Goal: Task Accomplishment & Management: Use online tool/utility

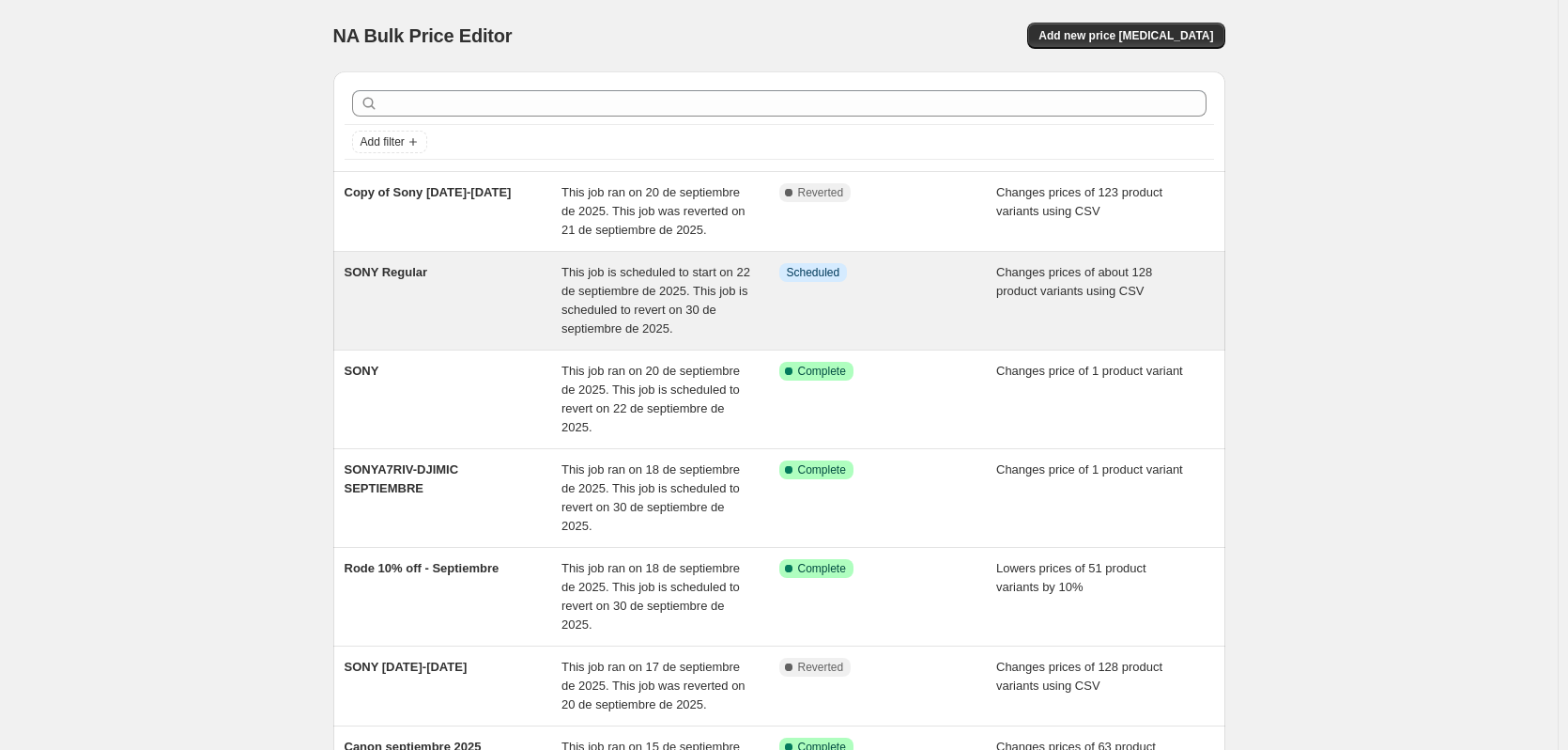
click at [1139, 312] on div "Changes prices of about 128 product variants using CSV" at bounding box center [1105, 300] width 218 height 75
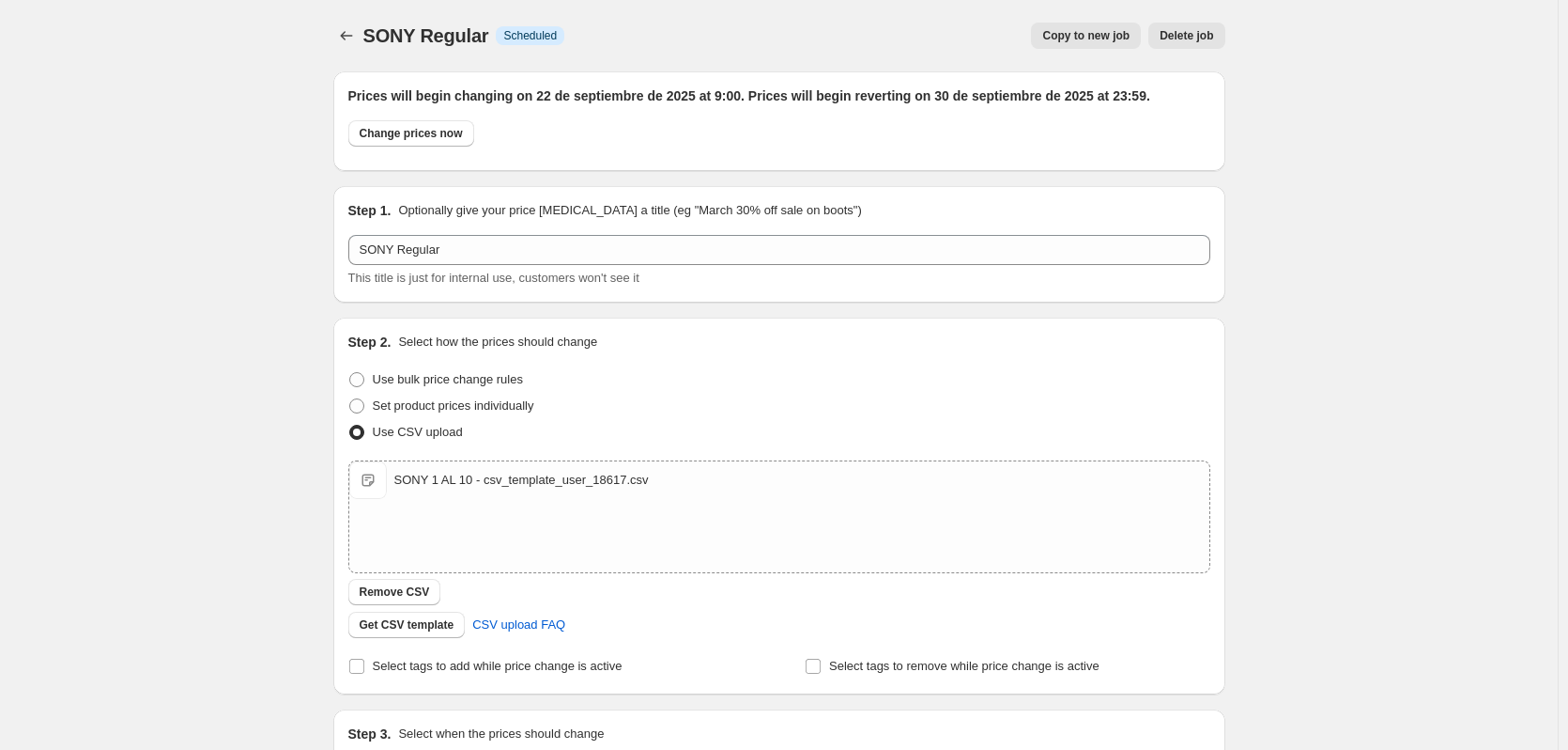
click at [371, 147] on div "Change prices now" at bounding box center [780, 138] width 862 height 36
click at [376, 133] on span "Change prices now" at bounding box center [410, 133] width 103 height 15
radio input "true"
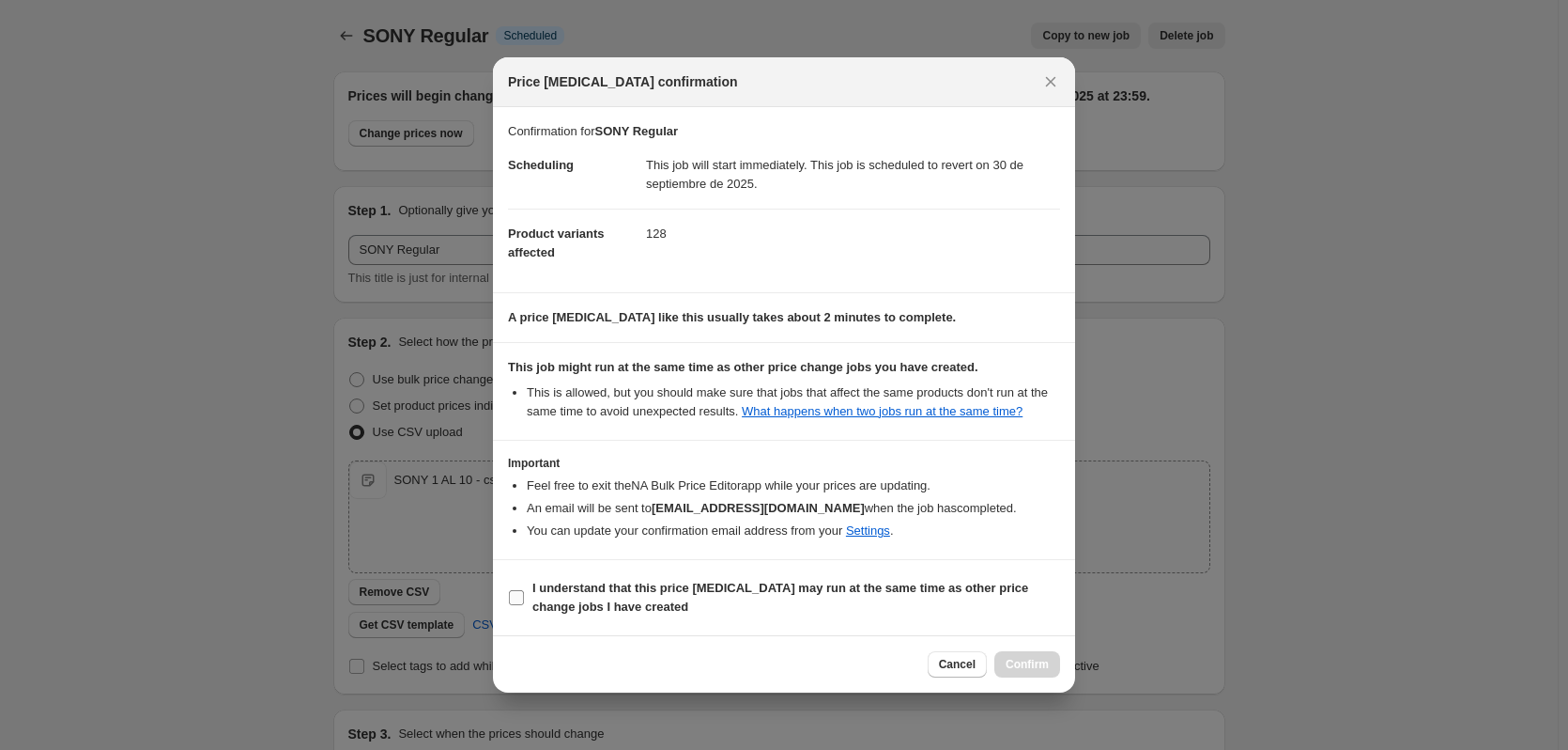
click at [785, 593] on b "I understand that this price [MEDICAL_DATA] may run at the same time as other p…" at bounding box center [780, 596] width 496 height 33
click at [524, 593] on input "I understand that this price [MEDICAL_DATA] may run at the same time as other p…" at bounding box center [516, 597] width 15 height 15
checkbox input "true"
click at [1028, 665] on span "Confirm" at bounding box center [1027, 664] width 43 height 15
